Goal: Navigation & Orientation: Understand site structure

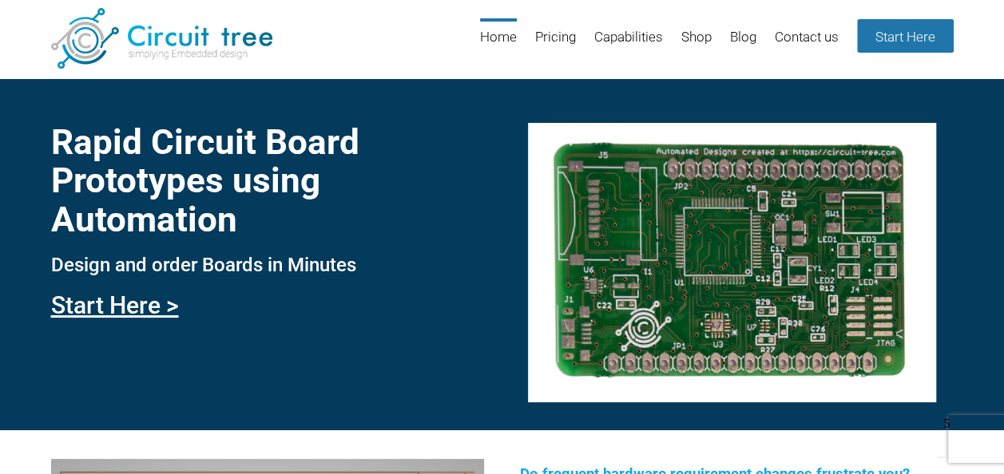
click at [997, 119] on div "Rapid Circuit Board Prototypes using Automation Design and order Boards in Minu…" at bounding box center [502, 254] width 1004 height 352
drag, startPoint x: 260, startPoint y: 121, endPoint x: 618, endPoint y: 61, distance: 362.5
click at [618, 61] on link "Capabilities" at bounding box center [628, 44] width 69 height 52
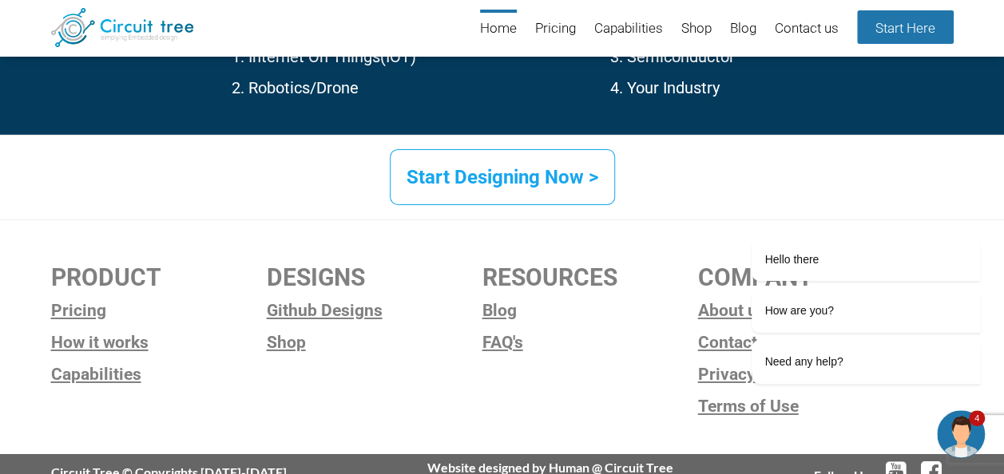
scroll to position [2601, 0]
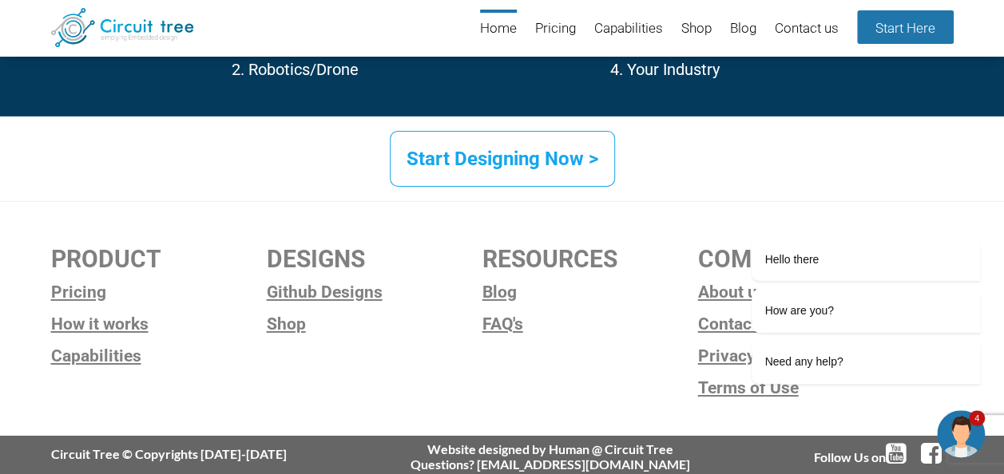
click at [617, 353] on div "PRODUCT Pricing How it works Capabilities DESIGNS Github Designs Shop RESOURCES…" at bounding box center [502, 318] width 1004 height 235
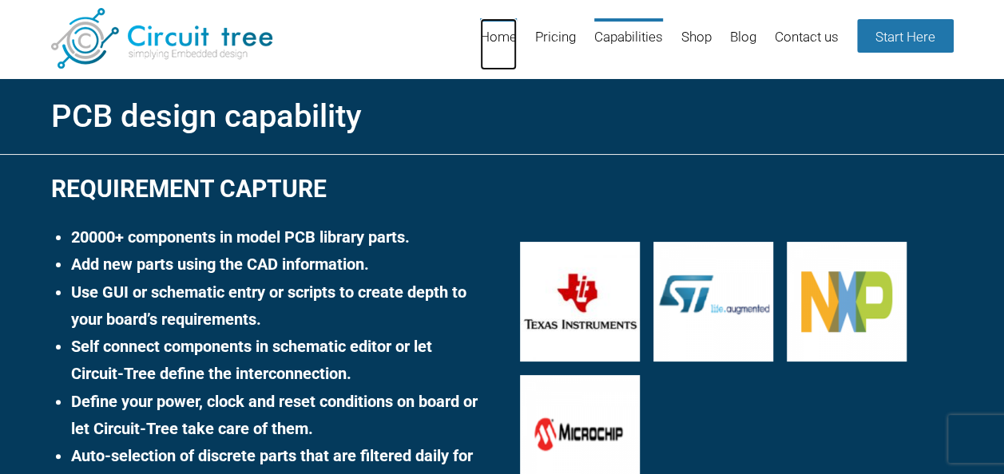
click at [488, 27] on link "Home" at bounding box center [498, 44] width 37 height 52
